Goal: Task Accomplishment & Management: Manage account settings

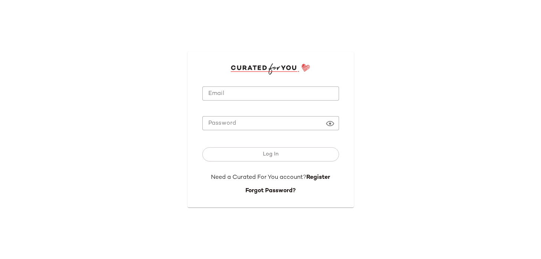
click at [255, 101] on div at bounding box center [270, 105] width 137 height 8
click at [261, 92] on input "Email" at bounding box center [270, 94] width 137 height 14
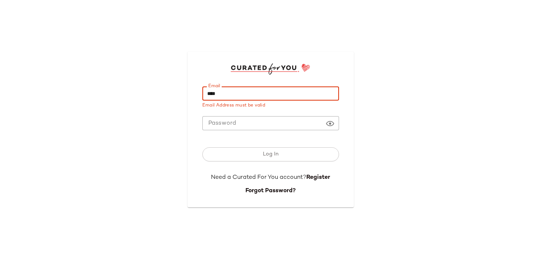
type input "**********"
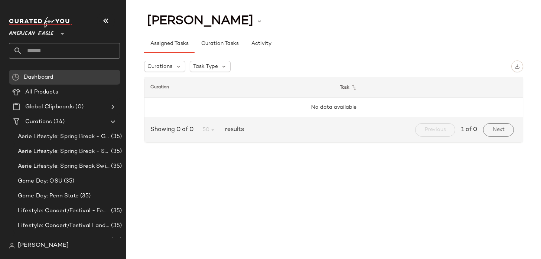
click at [25, 243] on span "[PERSON_NAME]" at bounding box center [43, 245] width 51 height 9
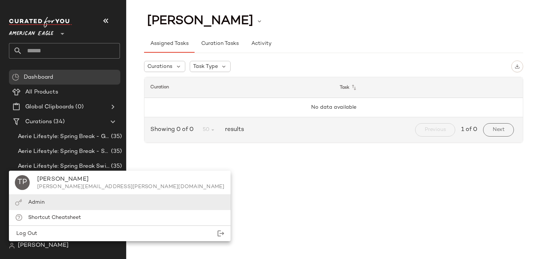
click at [50, 210] on div "Admin" at bounding box center [120, 217] width 222 height 15
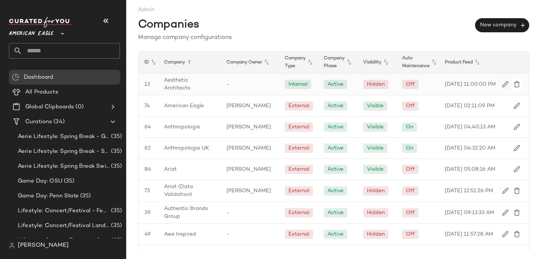
click at [502, 83] on img "button" at bounding box center [505, 84] width 7 height 7
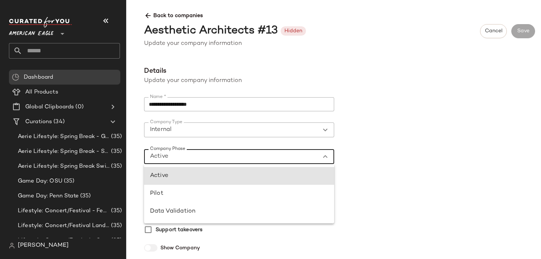
click at [268, 157] on div "Active ******" at bounding box center [231, 156] width 175 height 15
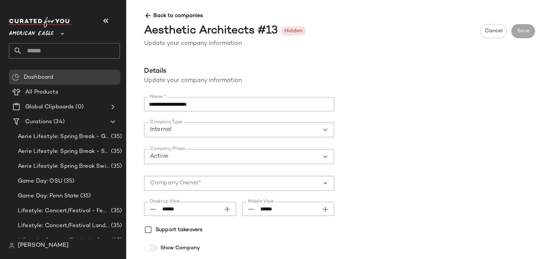
click at [167, 16] on span "Back to companies" at bounding box center [339, 13] width 391 height 14
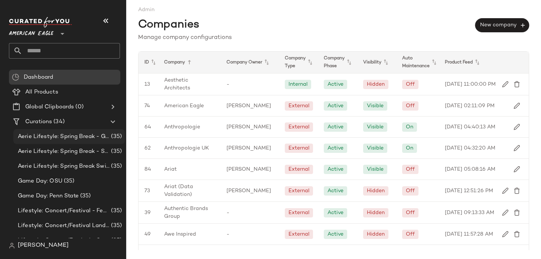
click at [73, 135] on span "Aerie Lifestyle: Spring Break - Girly/Femme" at bounding box center [64, 137] width 92 height 9
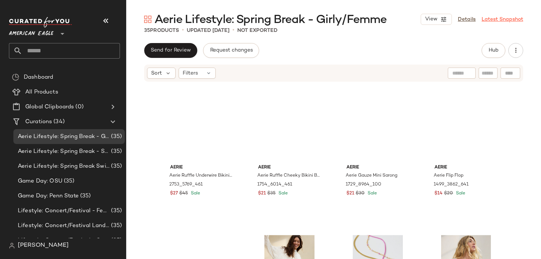
click at [498, 21] on link "Latest Snapshot" at bounding box center [503, 20] width 42 height 8
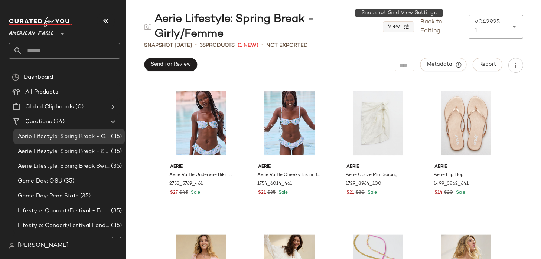
click at [392, 27] on span "View" at bounding box center [393, 27] width 13 height 6
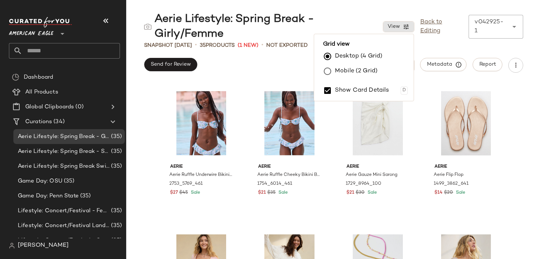
click at [336, 15] on div "Aerie Lifestyle: Spring Break - Girly/Femme" at bounding box center [263, 27] width 239 height 30
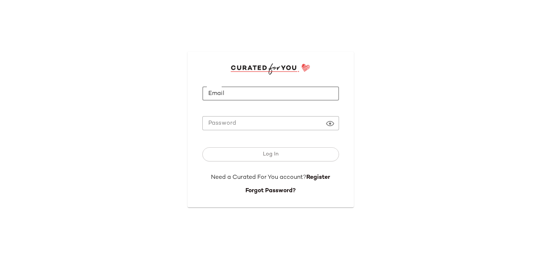
click at [281, 94] on input "Email" at bounding box center [270, 94] width 137 height 14
type input "**********"
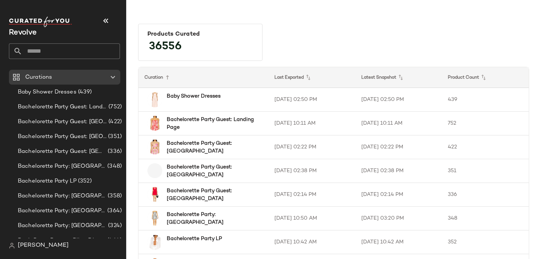
click at [35, 247] on span "[PERSON_NAME]" at bounding box center [43, 245] width 51 height 9
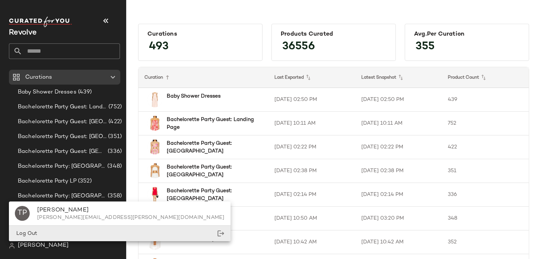
click at [42, 236] on div "Log Out" at bounding box center [120, 233] width 222 height 15
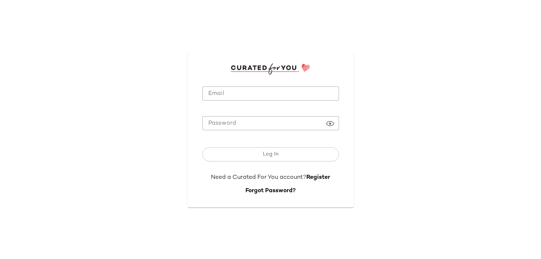
click at [293, 96] on input "Email" at bounding box center [270, 94] width 137 height 14
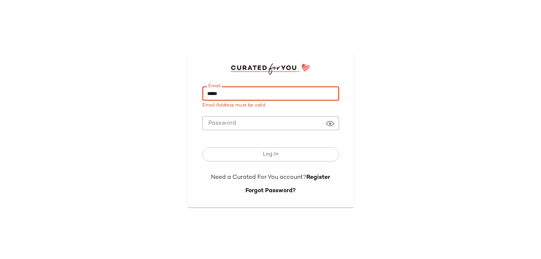
type input "**********"
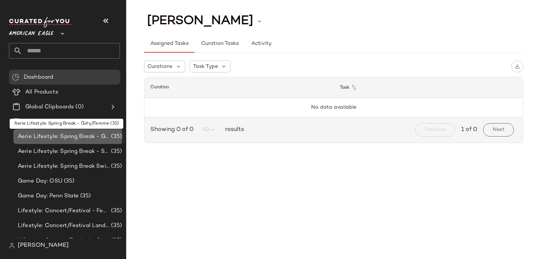
click at [65, 134] on span "Aerie Lifestyle: Spring Break - Girly/Femme" at bounding box center [64, 137] width 92 height 9
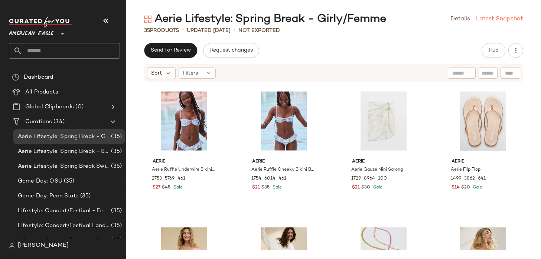
click at [502, 20] on link "Latest Snapshot" at bounding box center [499, 19] width 47 height 9
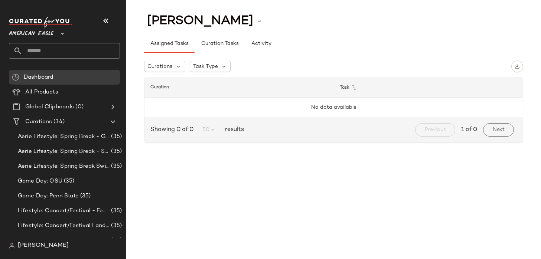
click at [33, 248] on span "[PERSON_NAME]" at bounding box center [43, 245] width 51 height 9
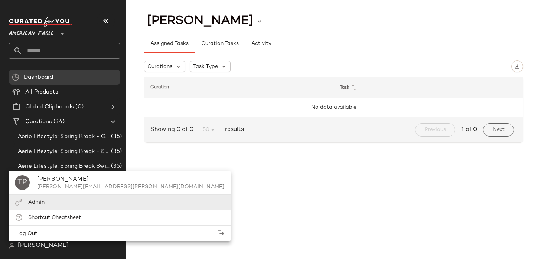
click at [46, 210] on div "Admin" at bounding box center [120, 217] width 222 height 15
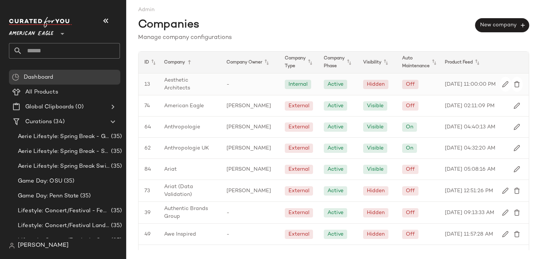
click at [495, 80] on div "[DATE] 11:00:00 PM" at bounding box center [472, 85] width 66 height 22
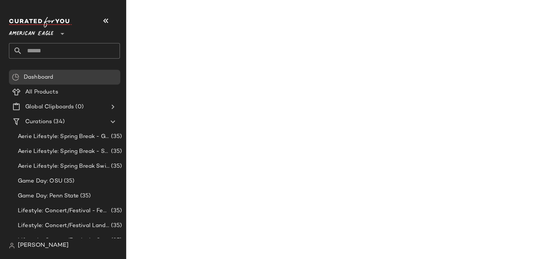
click at [502, 81] on img "button" at bounding box center [505, 84] width 7 height 7
